Goal: Complete application form

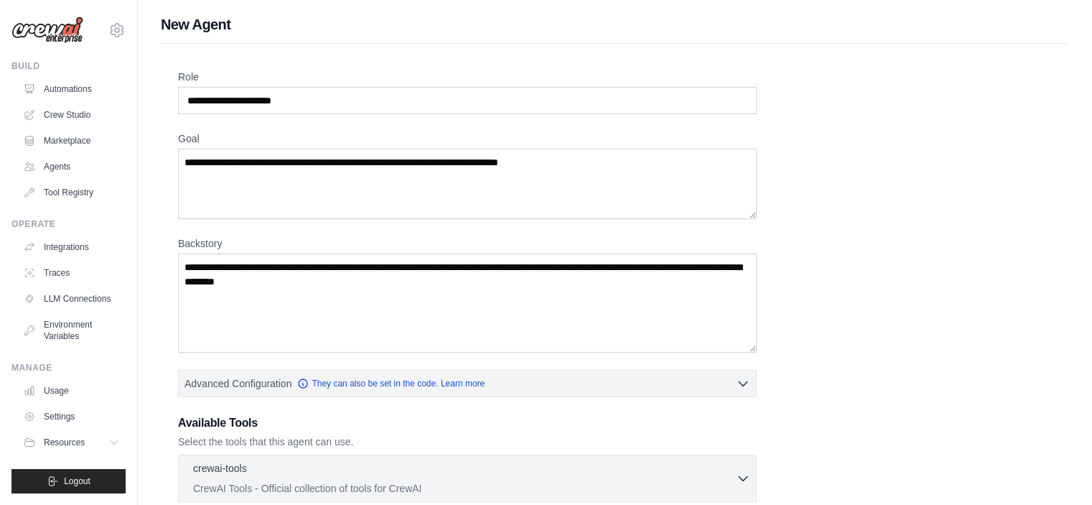
scroll to position [159, 0]
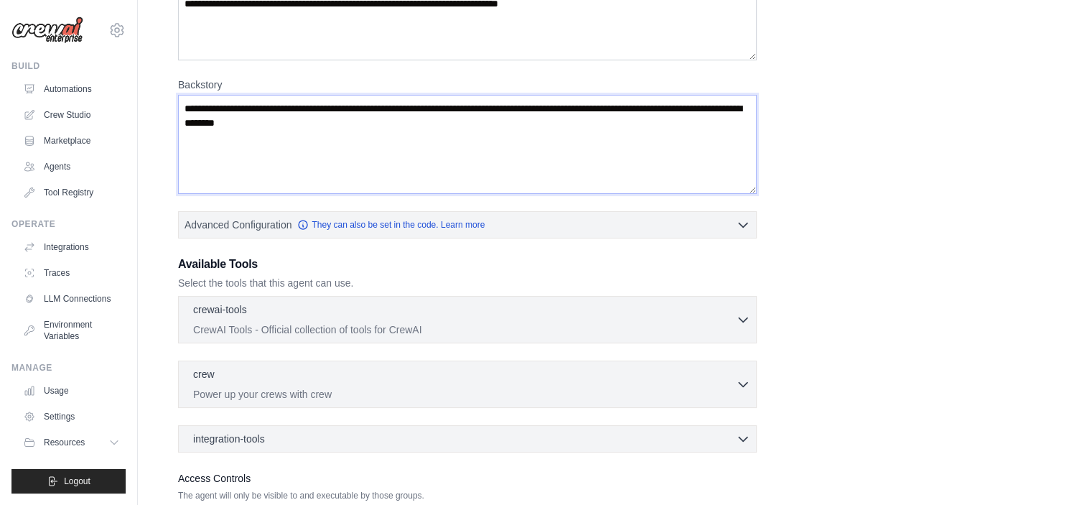
click at [256, 122] on textarea "Backstory" at bounding box center [467, 144] width 579 height 99
click at [744, 320] on icon "button" at bounding box center [743, 319] width 14 height 14
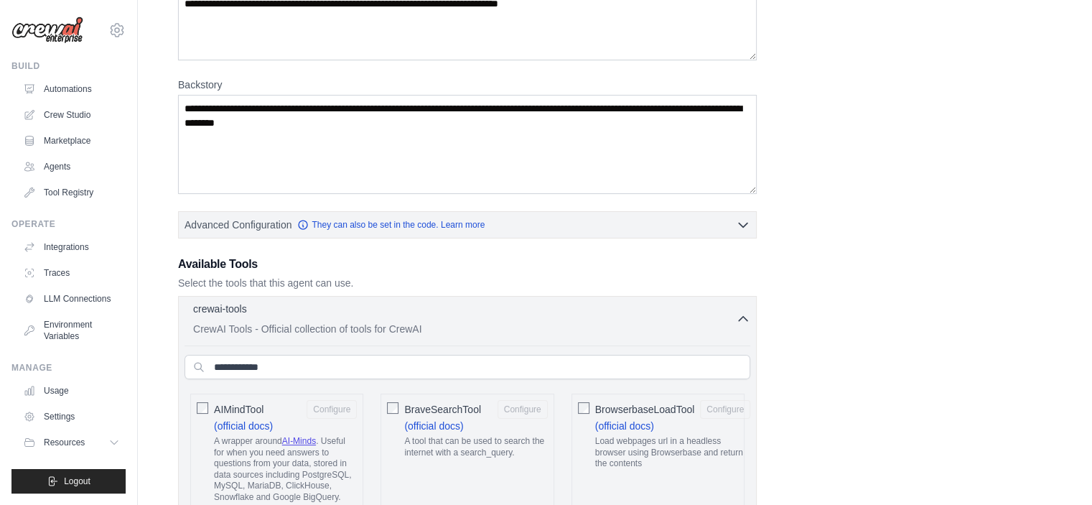
click at [744, 320] on icon "button" at bounding box center [743, 319] width 14 height 14
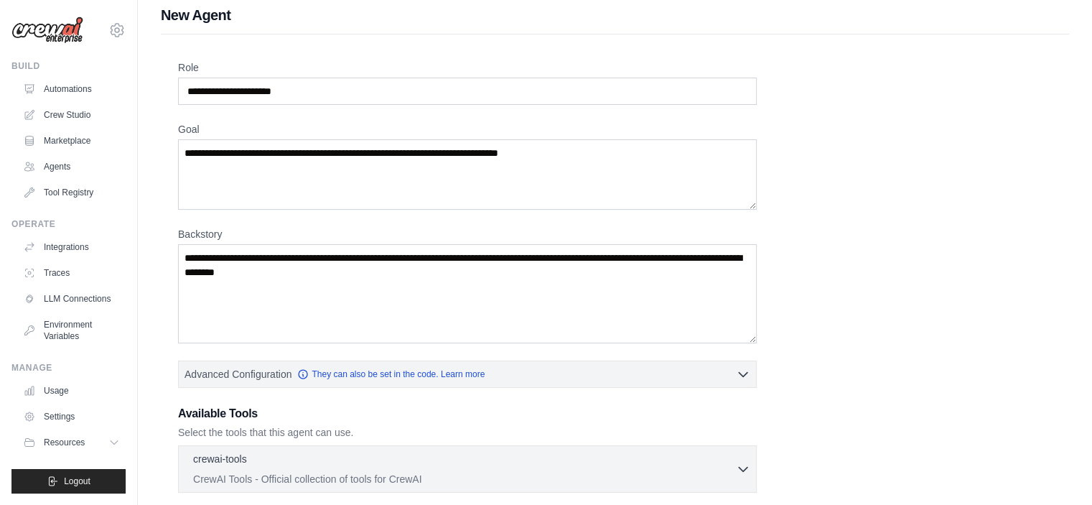
scroll to position [0, 0]
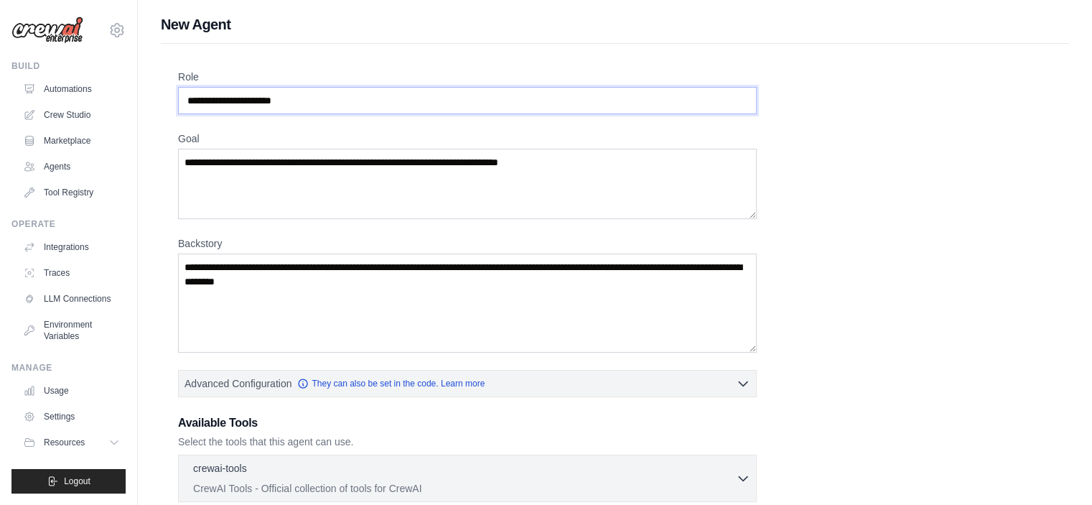
drag, startPoint x: 264, startPoint y: 99, endPoint x: 205, endPoint y: 101, distance: 59.6
click at [205, 101] on input "Role" at bounding box center [467, 100] width 579 height 27
drag, startPoint x: 189, startPoint y: 100, endPoint x: 261, endPoint y: 99, distance: 71.8
click at [261, 99] on input "Role" at bounding box center [467, 100] width 579 height 27
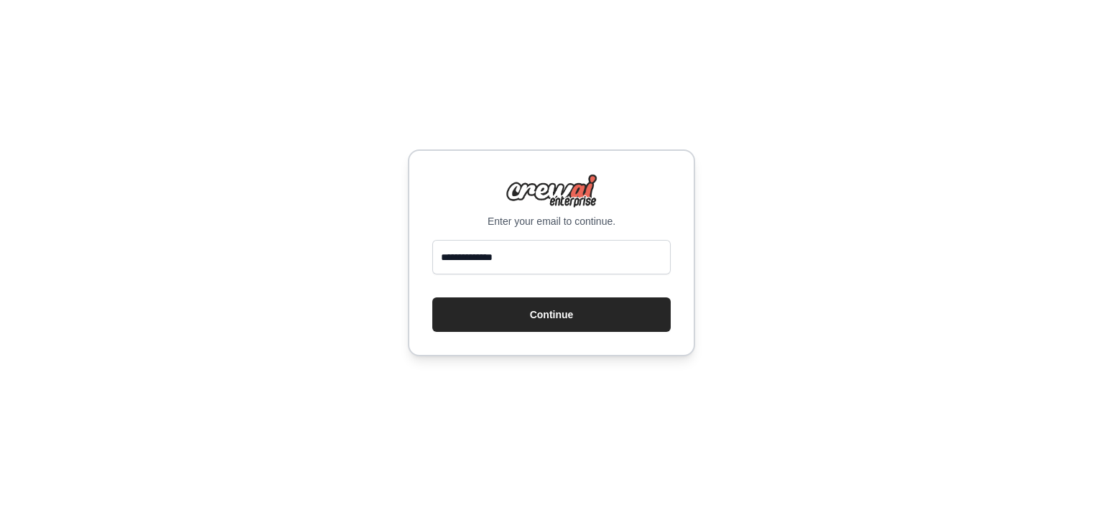
type input "**********"
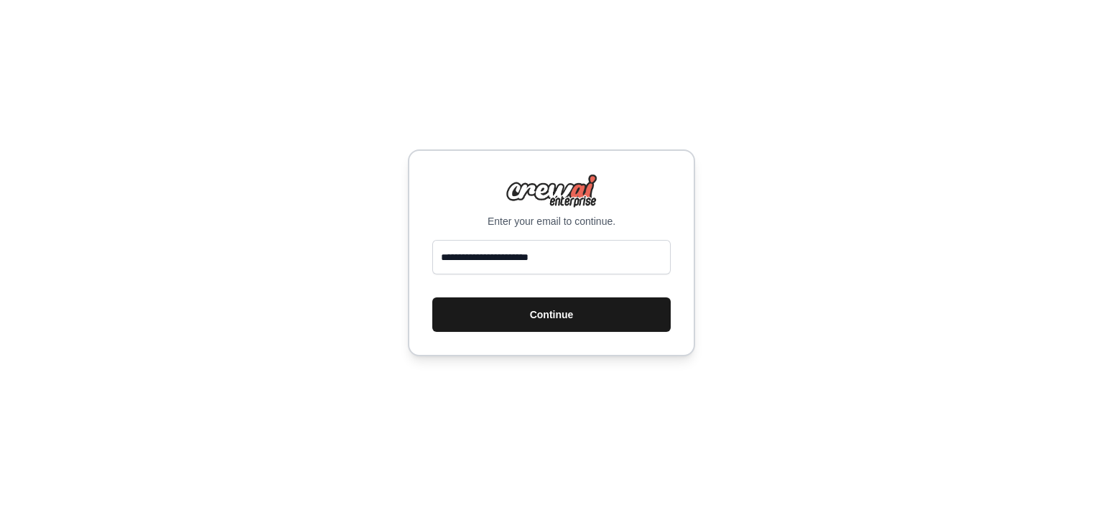
click at [556, 319] on button "Continue" at bounding box center [551, 314] width 238 height 34
